Goal: Information Seeking & Learning: Learn about a topic

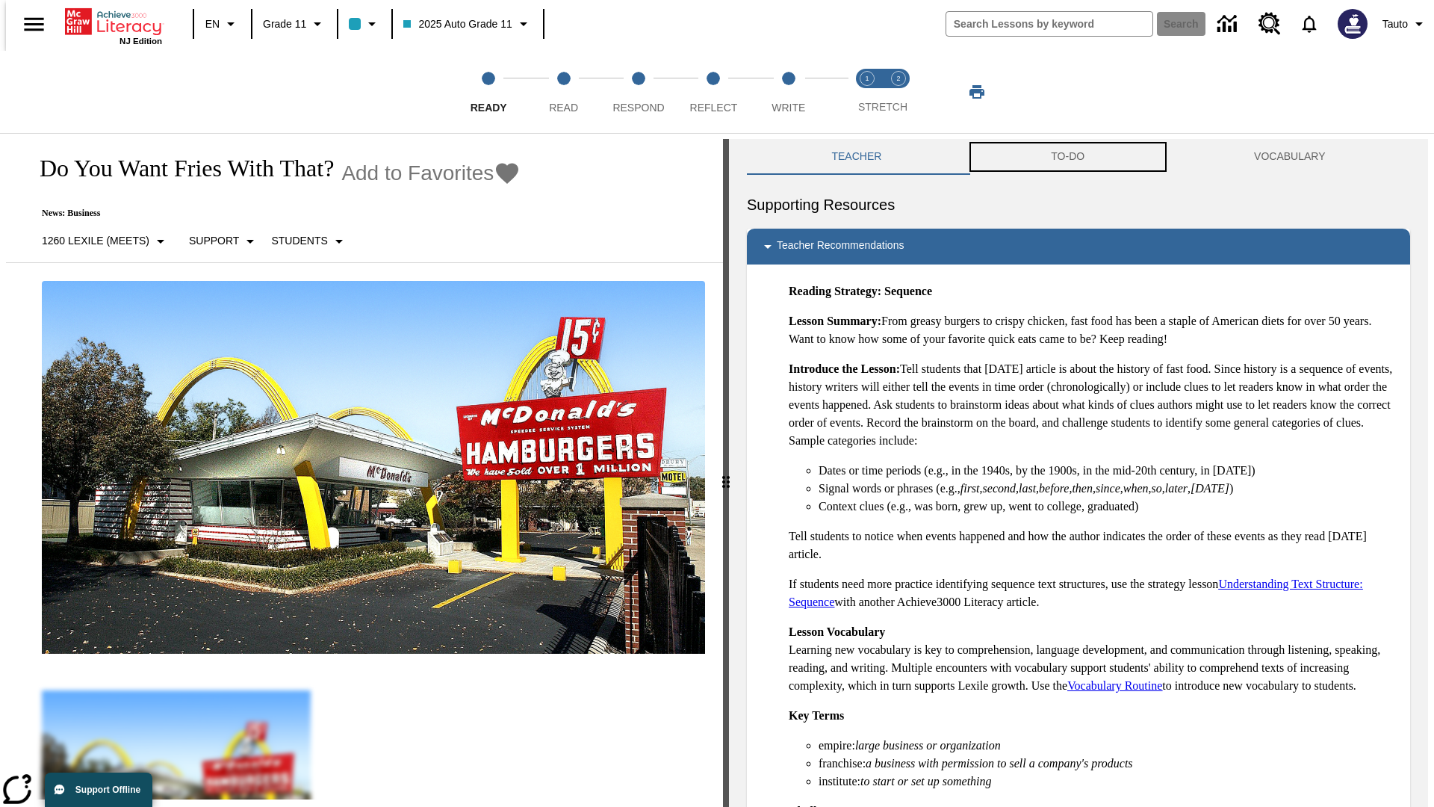
click at [1068, 157] on button "TO-DO" at bounding box center [1068, 157] width 203 height 36
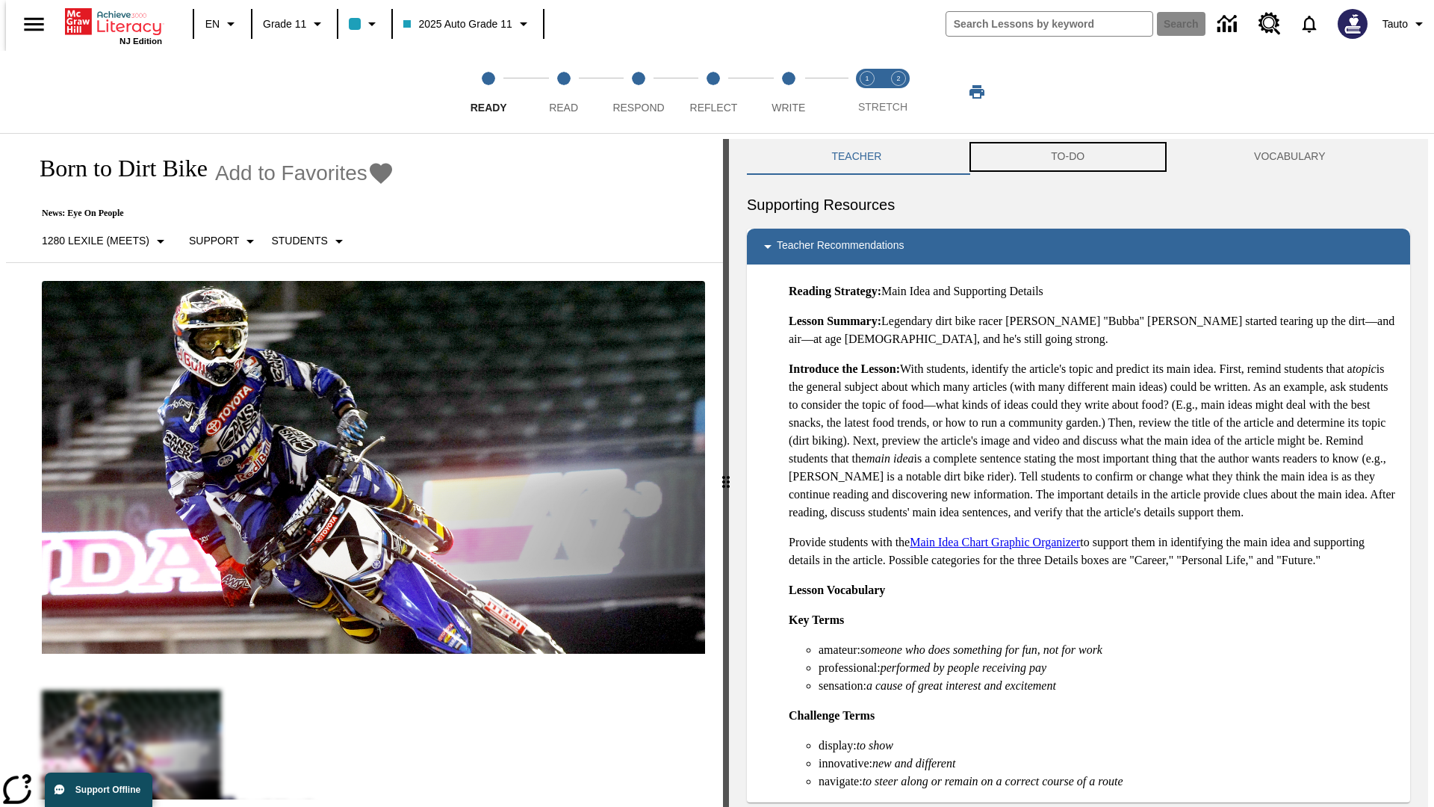
click at [1068, 157] on button "TO-DO" at bounding box center [1068, 157] width 203 height 36
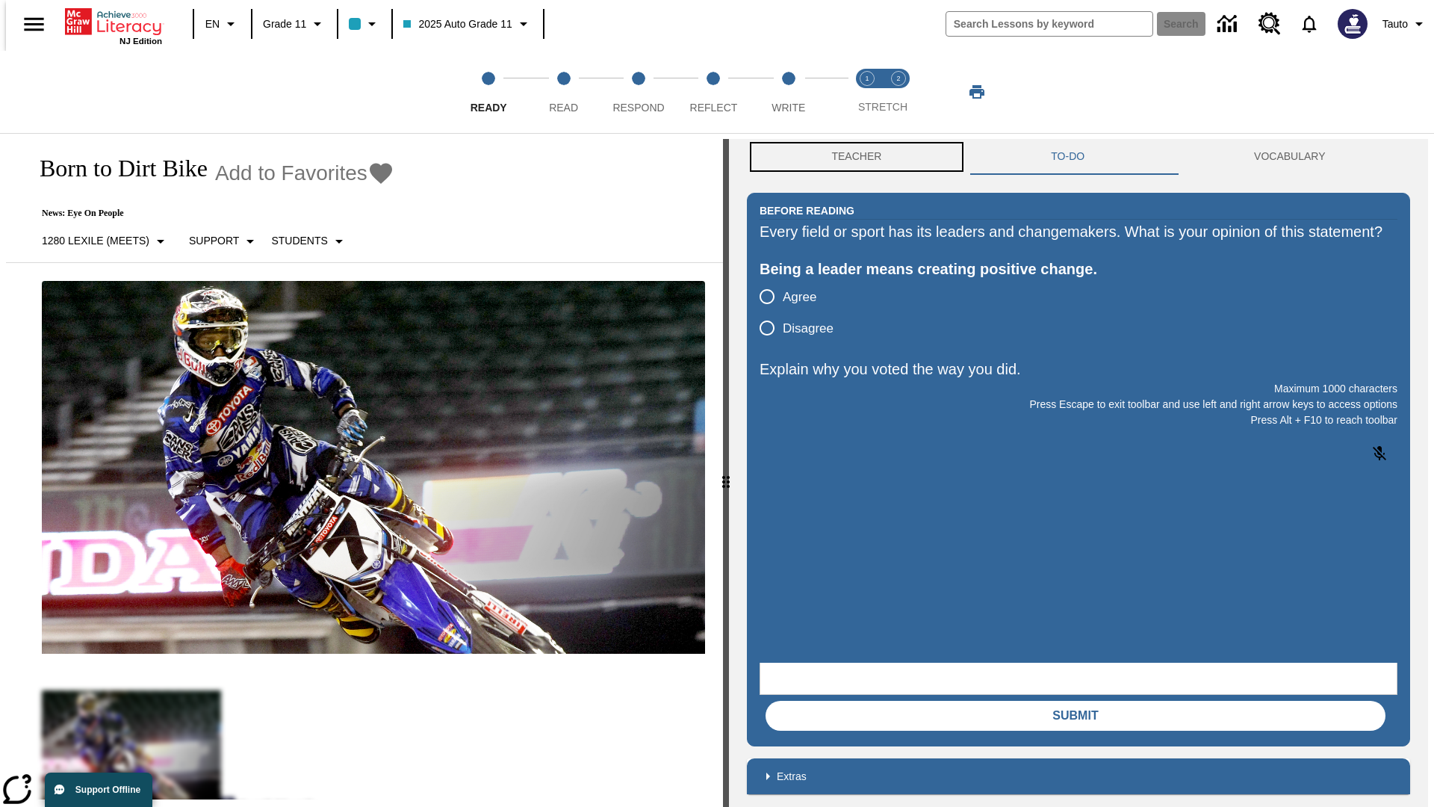
scroll to position [1, 0]
